Goal: Find specific fact: Find specific fact

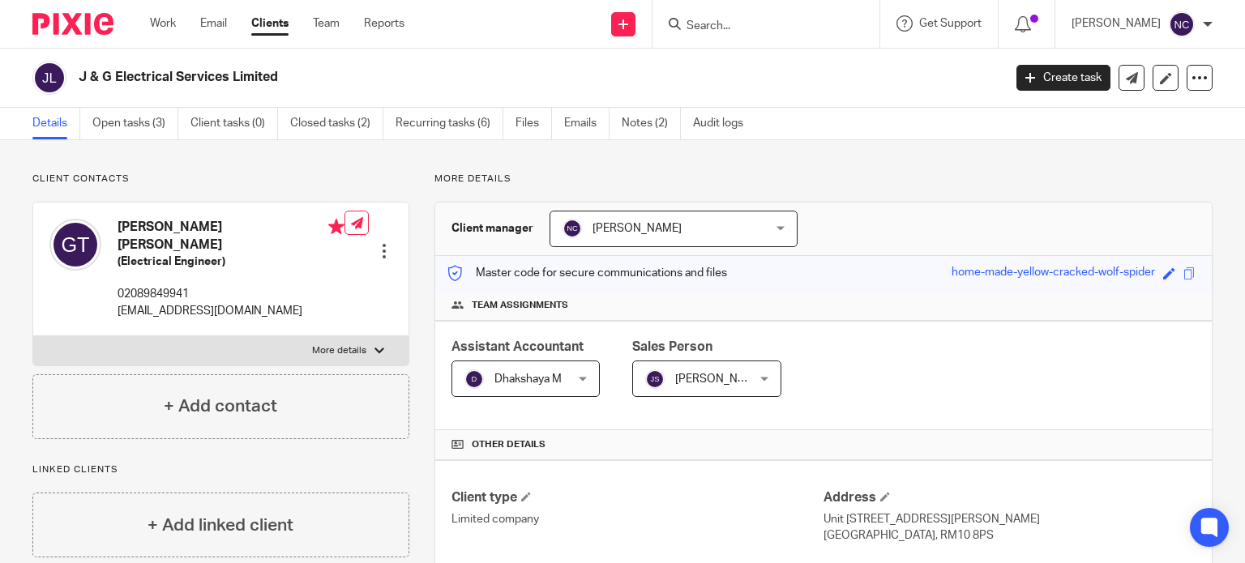
scroll to position [564, 0]
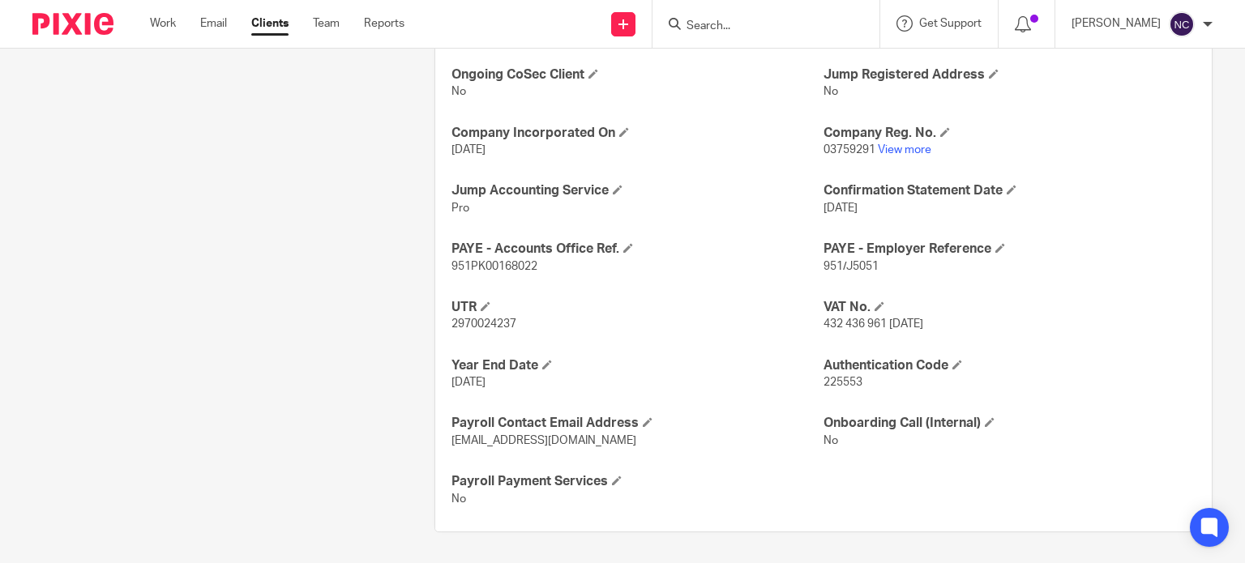
click at [706, 28] on input "Search" at bounding box center [758, 26] width 146 height 15
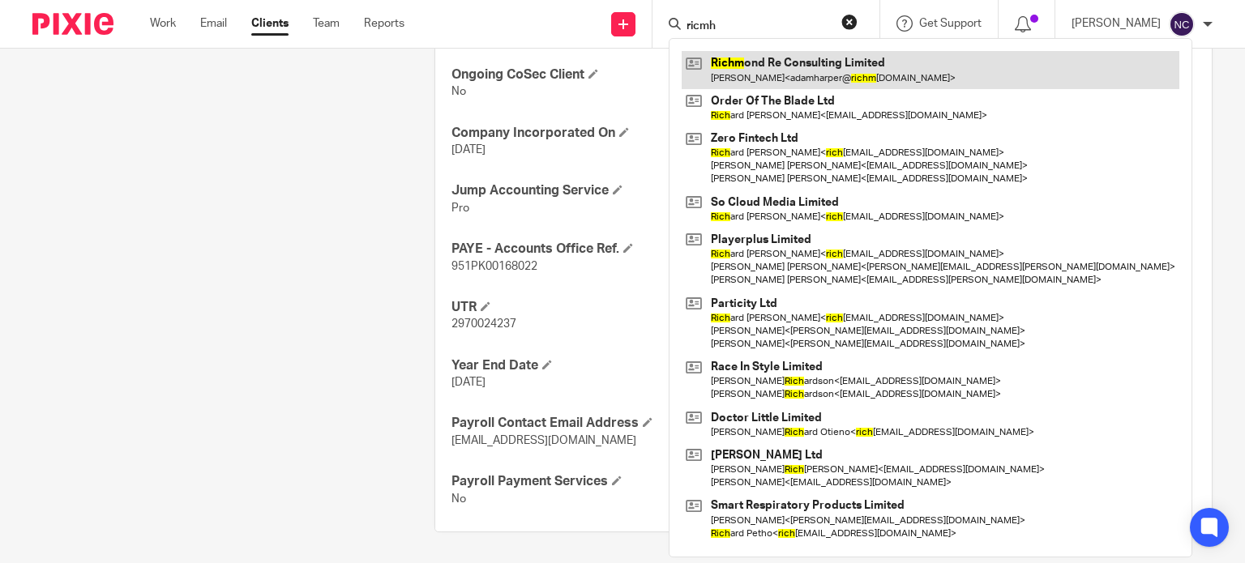
type input "ricmh"
click at [788, 71] on link at bounding box center [931, 69] width 498 height 37
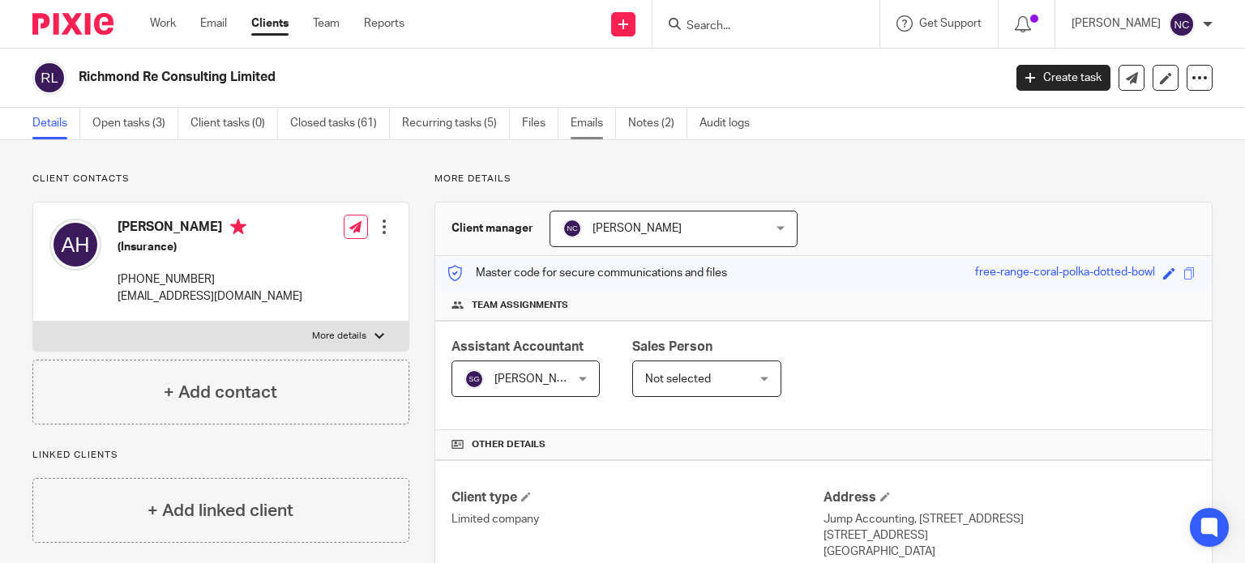
click at [587, 126] on link "Emails" at bounding box center [593, 124] width 45 height 32
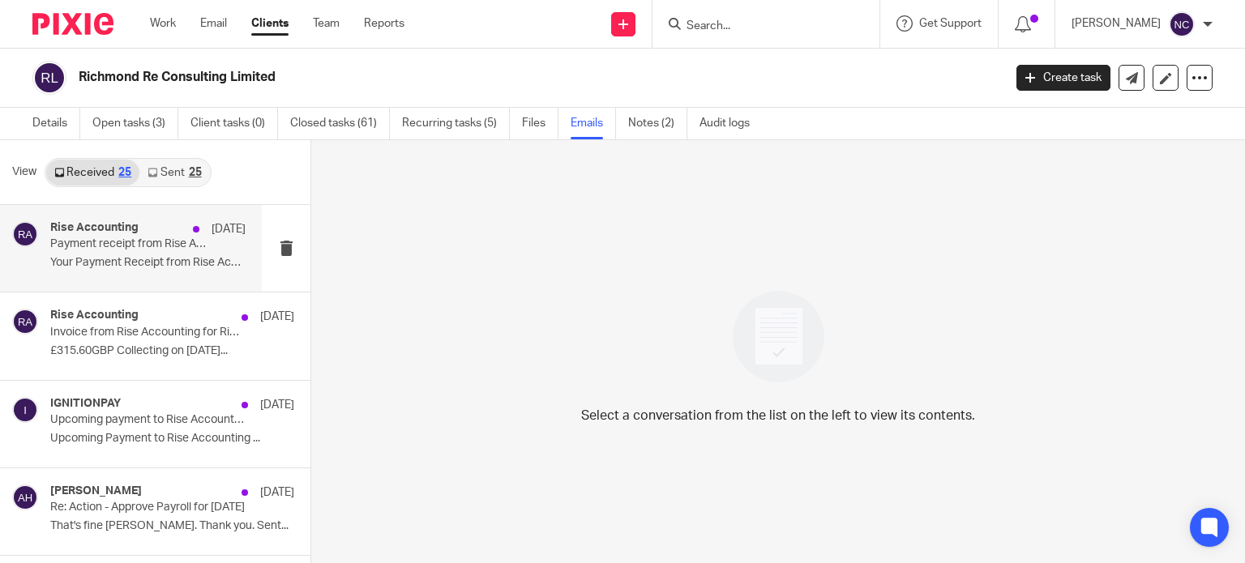
click at [141, 252] on div "Rise Accounting [DATE] Payment receipt from Rise Accounting for Richmond Re Con…" at bounding box center [147, 248] width 195 height 54
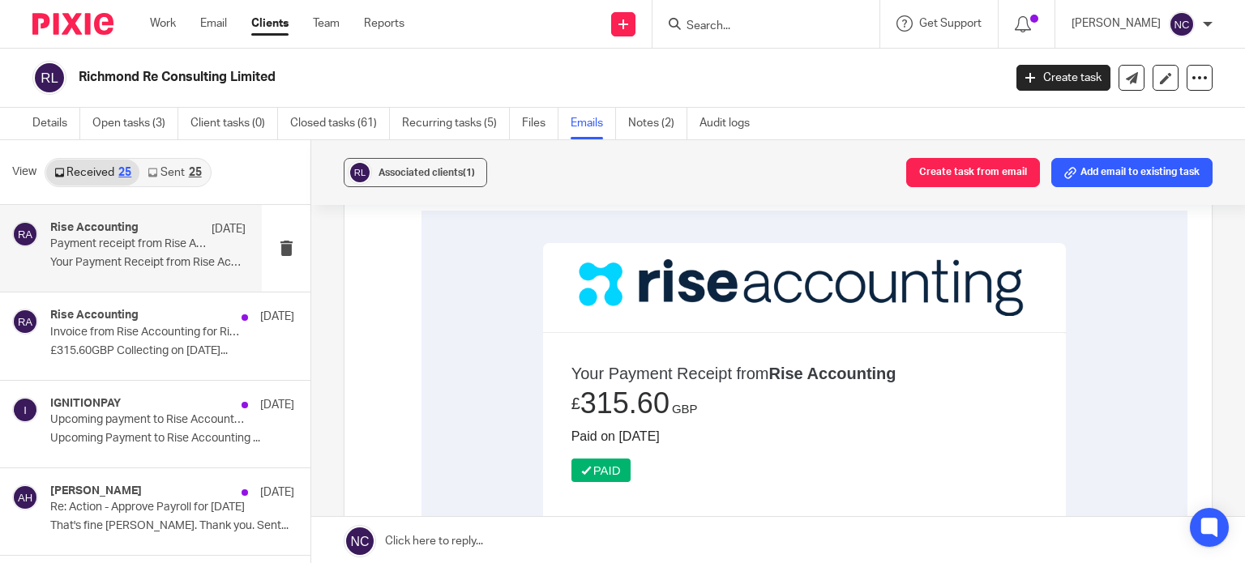
scroll to position [152, 0]
click at [178, 184] on link "Sent 25" at bounding box center [174, 173] width 70 height 26
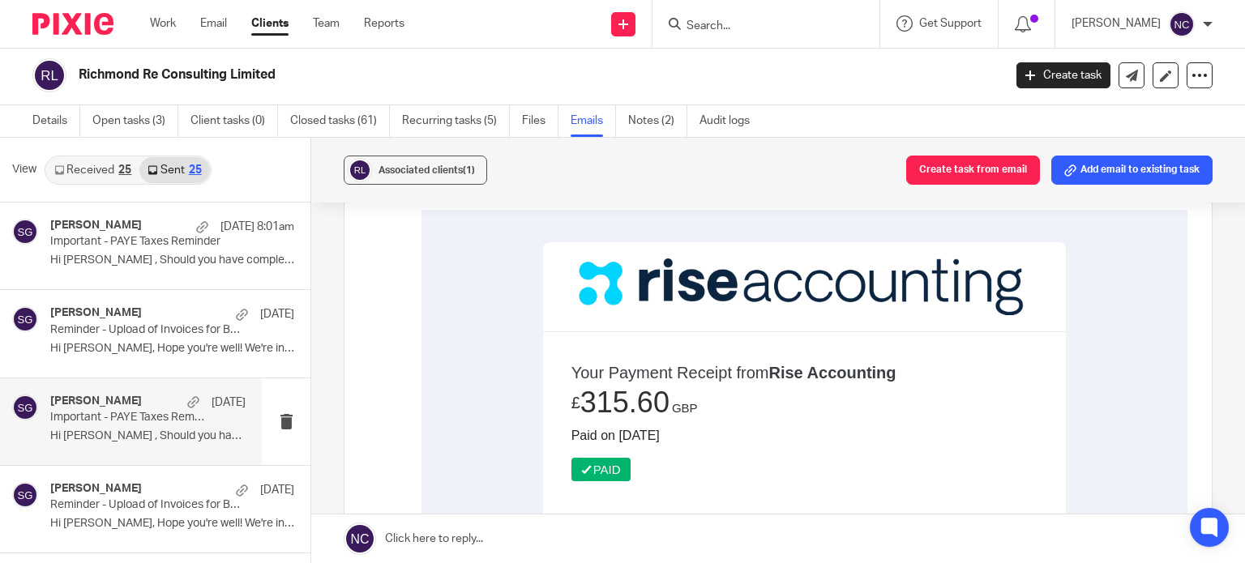
click at [142, 433] on p "Hi Adam , Should you have completed..." at bounding box center [147, 437] width 195 height 14
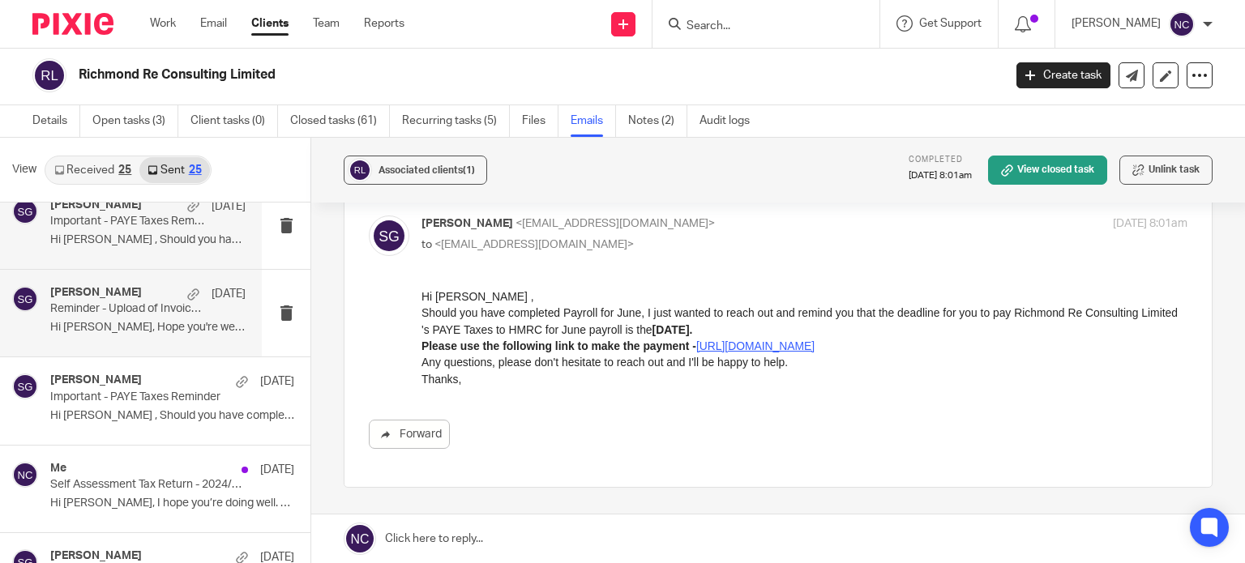
scroll to position [221, 0]
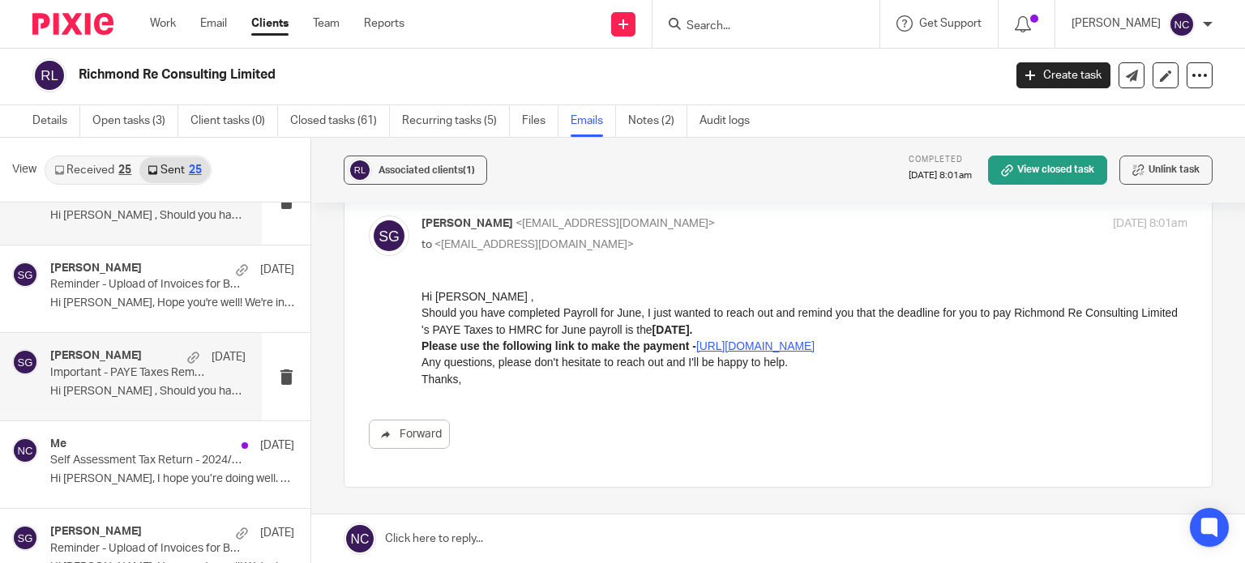
click at [95, 374] on p "Important - PAYE Taxes Reminder" at bounding box center [128, 373] width 156 height 14
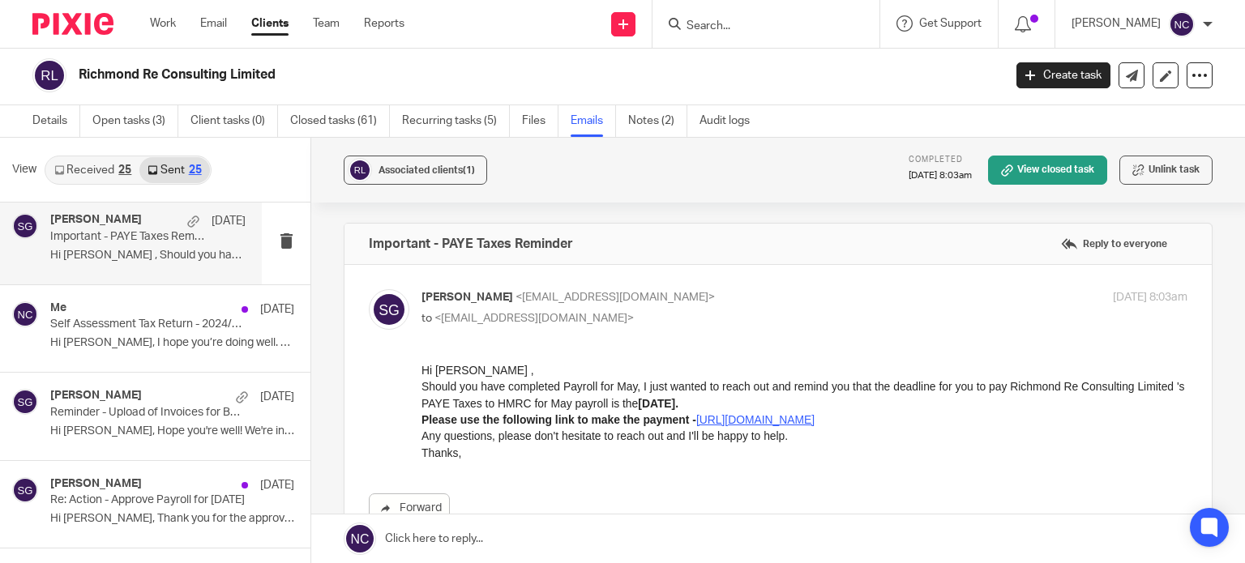
scroll to position [362, 0]
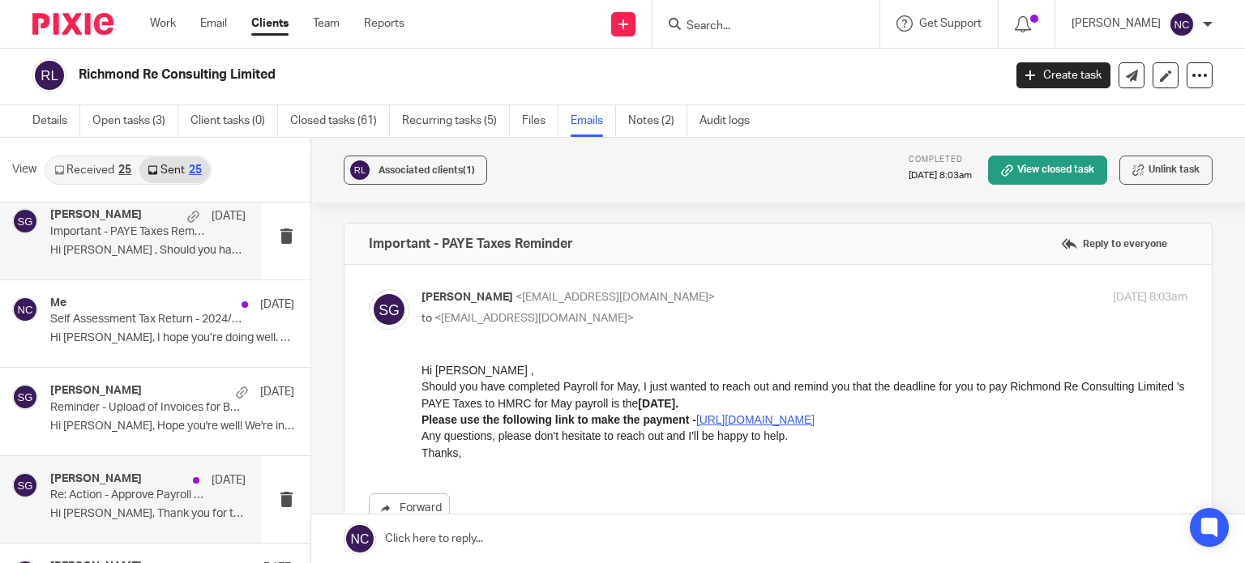
click at [86, 509] on p "Hi Adam, Thank you for the approval. ..." at bounding box center [147, 515] width 195 height 14
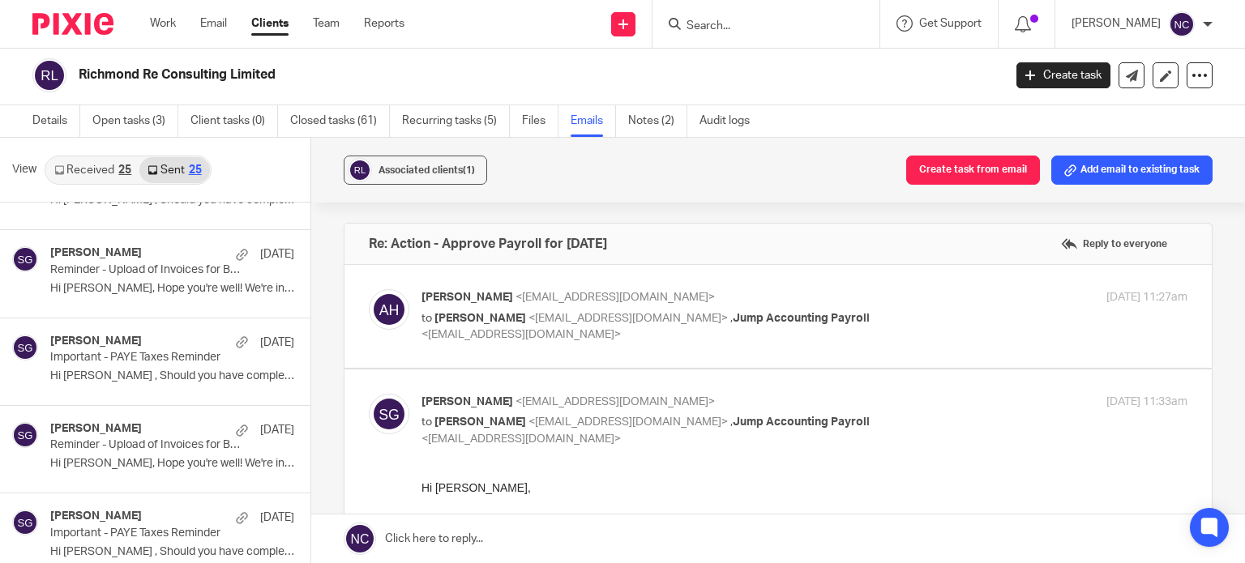
scroll to position [0, 0]
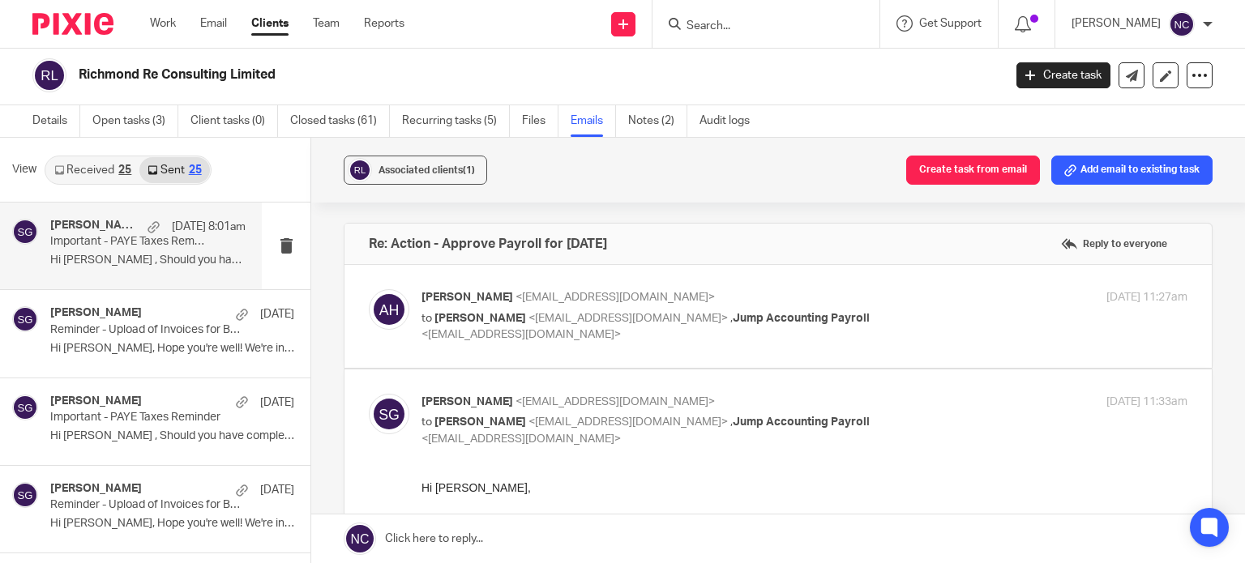
click at [97, 251] on div "Sahithya Gopalakrishnan 18 Aug 8:01am Important - PAYE Taxes Reminder Hi Adam ,…" at bounding box center [147, 246] width 195 height 54
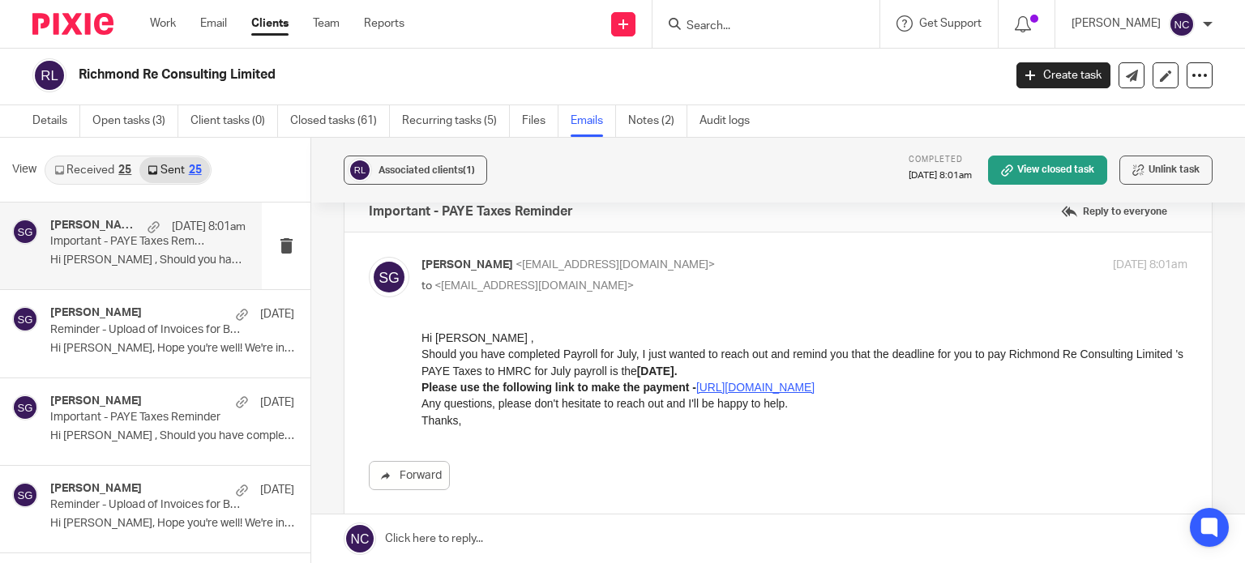
scroll to position [32, 0]
click at [815, 388] on u "https://www.gov.uk/pay-paye-tax" at bounding box center [755, 387] width 118 height 13
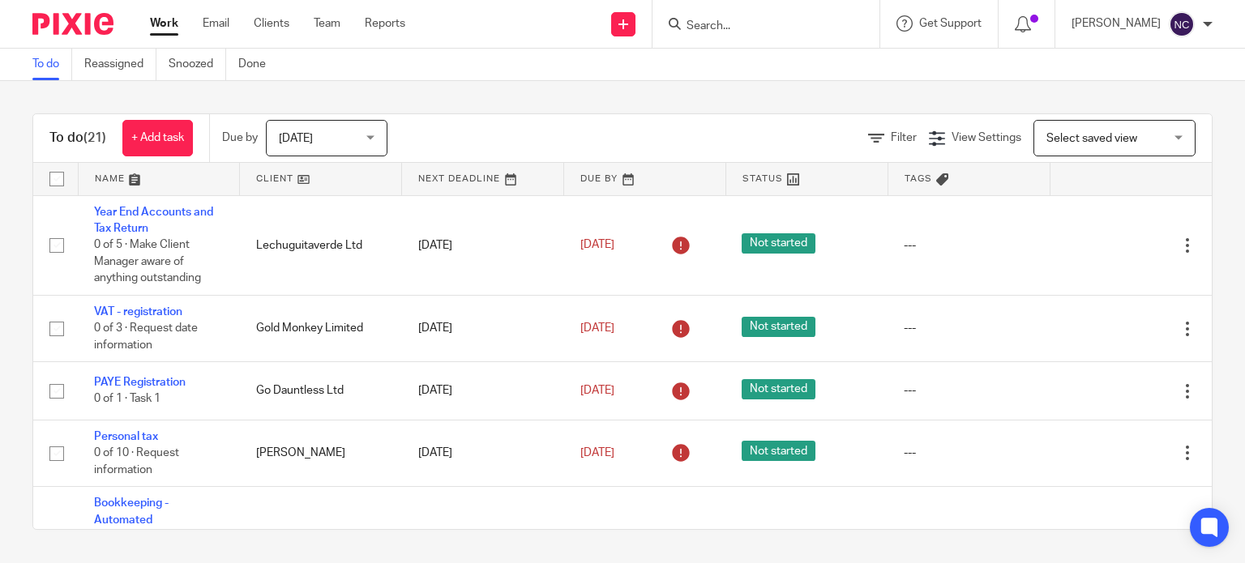
scroll to position [745, 0]
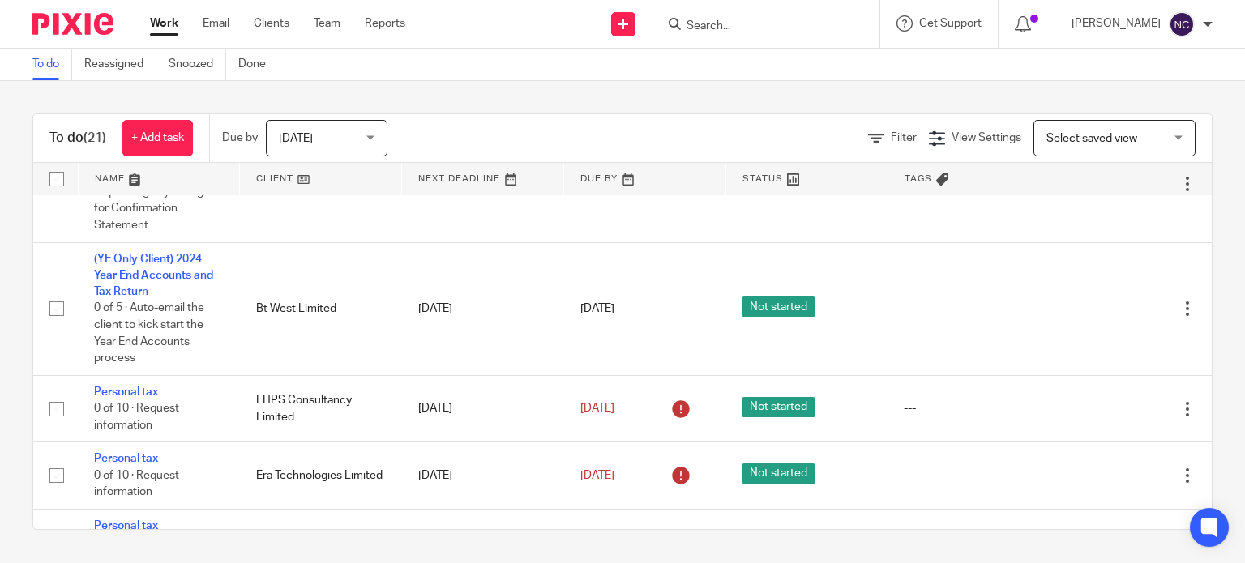
click at [97, 24] on img at bounding box center [72, 24] width 81 height 22
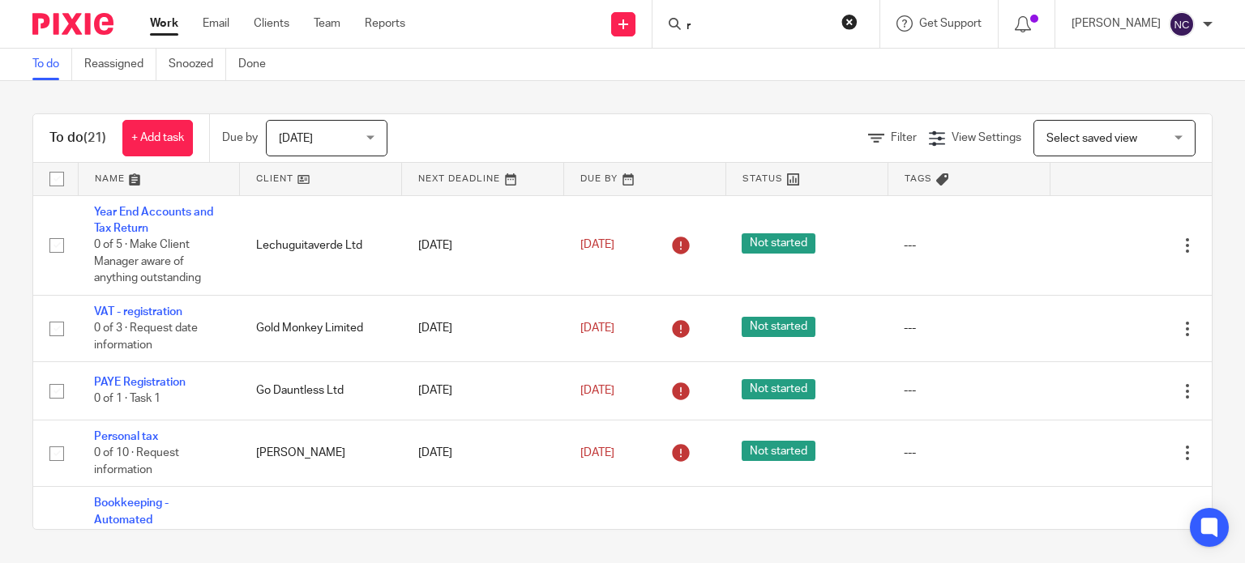
click at [761, 24] on input "r" at bounding box center [758, 26] width 146 height 15
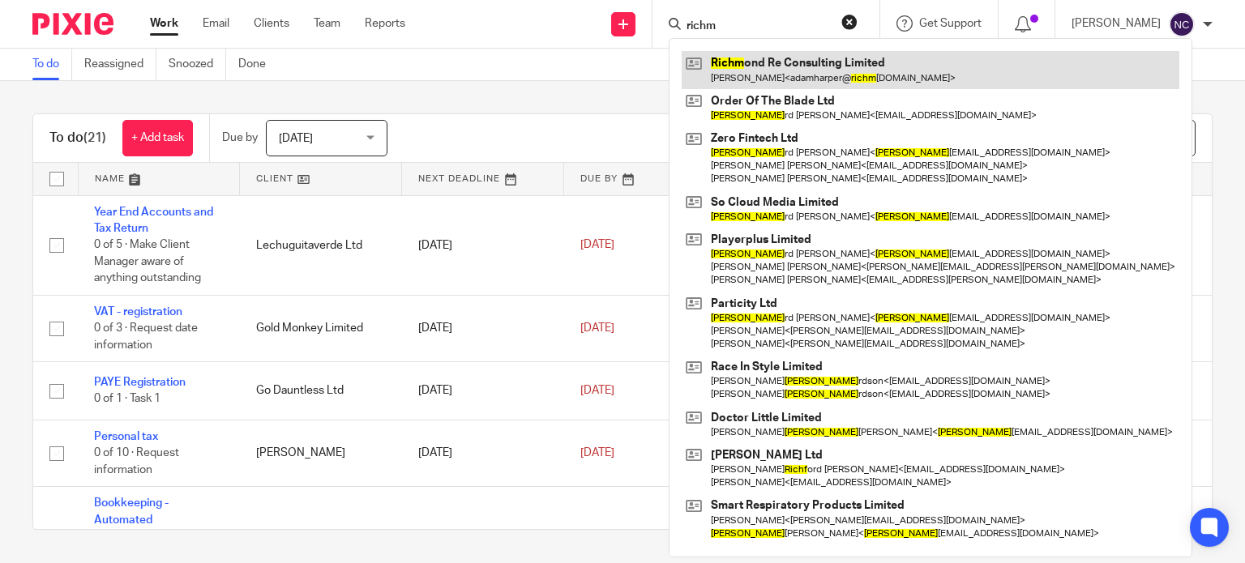
type input "richm"
click at [791, 68] on link at bounding box center [931, 69] width 498 height 37
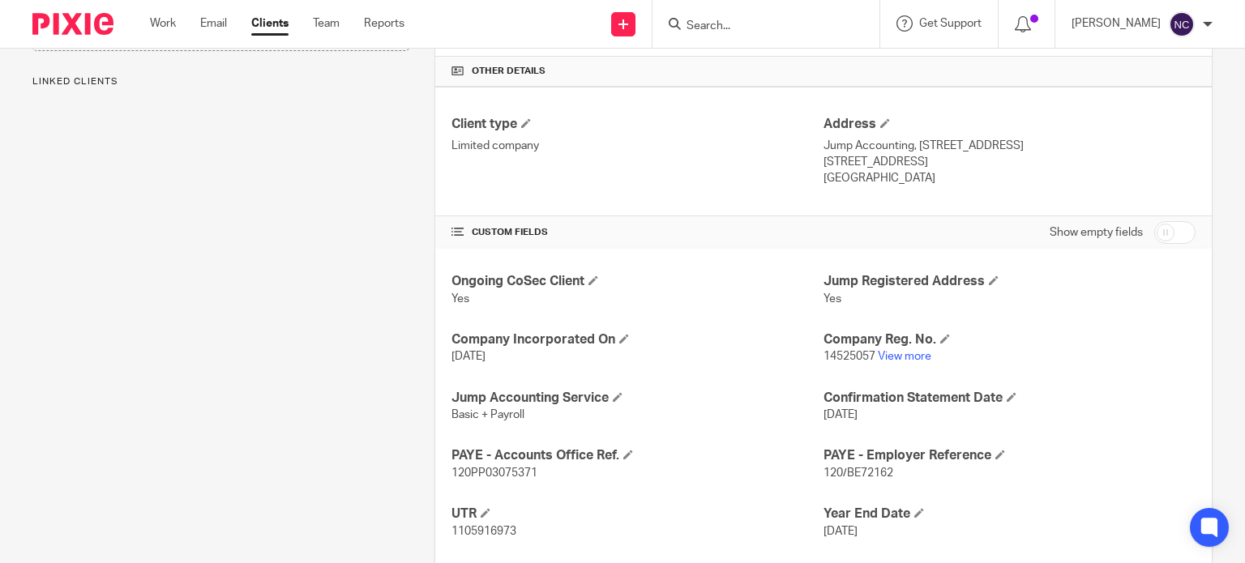
scroll to position [522, 0]
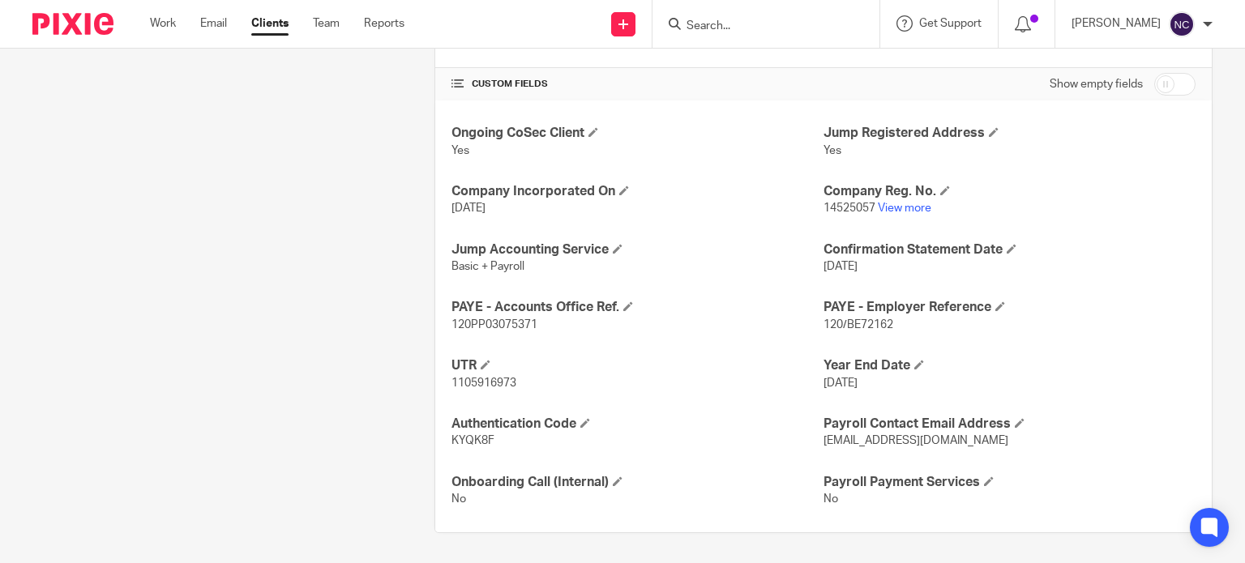
click at [490, 383] on span "1105916973" at bounding box center [484, 383] width 65 height 11
copy span "1105916973"
click at [893, 203] on link "View more" at bounding box center [905, 208] width 54 height 11
click at [240, 319] on div "Client contacts [PERSON_NAME] (Insurance) [PHONE_NUMBER] [EMAIL_ADDRESS][DOMAIN…" at bounding box center [208, 92] width 402 height 883
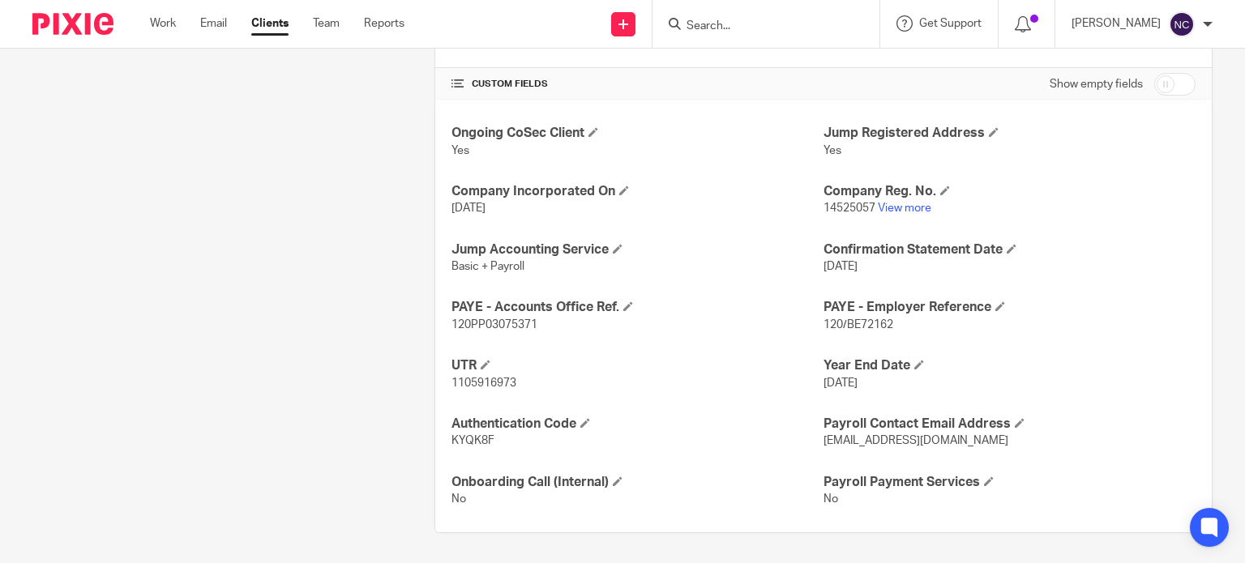
click at [868, 323] on span "120/BE72162" at bounding box center [859, 324] width 70 height 11
copy span "BE72162"
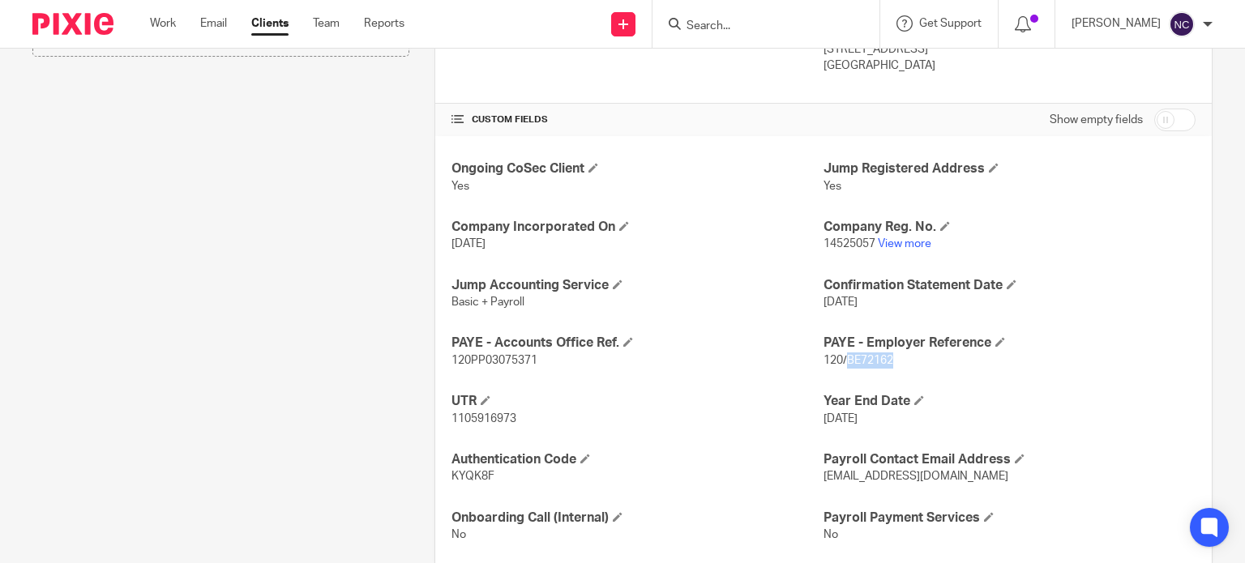
scroll to position [490, 0]
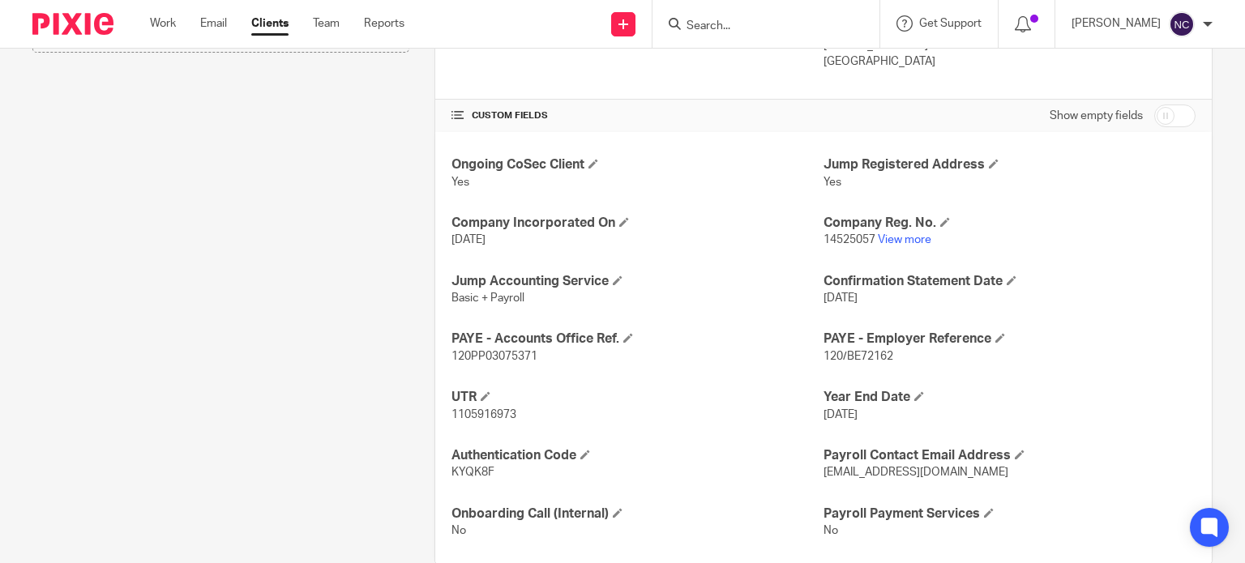
click at [511, 354] on span "120PP03075371" at bounding box center [495, 356] width 86 height 11
copy span "120PP03075371"
